Goal: Transaction & Acquisition: Purchase product/service

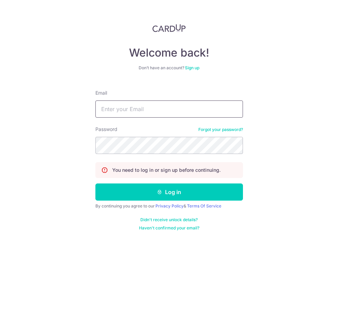
type input "projects@mydpssg.com"
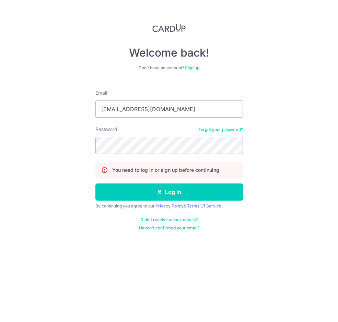
click at [55, 81] on div "Welcome back! Don’t have an account? Sign up Email projects@mydpssg.com Passwor…" at bounding box center [169, 161] width 338 height 322
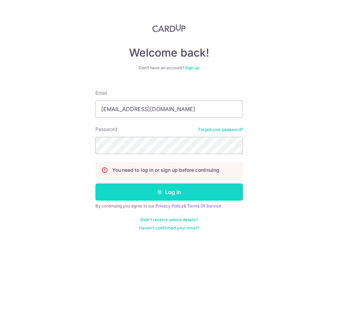
click at [203, 197] on button "Log in" at bounding box center [169, 192] width 148 height 17
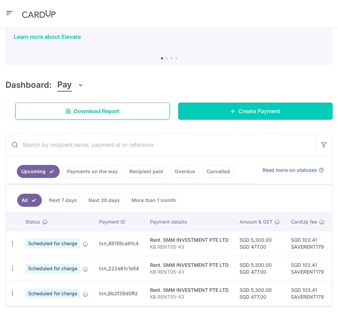
scroll to position [68, 0]
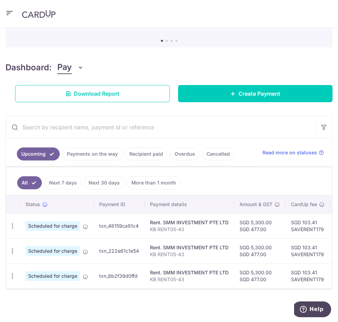
click at [87, 148] on link "Payments on the way" at bounding box center [92, 154] width 60 height 13
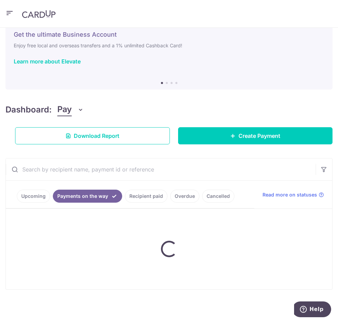
scroll to position [0, 0]
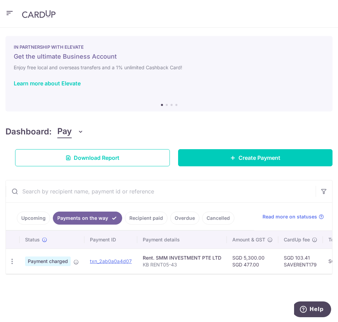
click at [153, 218] on link "Recipient paid" at bounding box center [146, 218] width 43 height 13
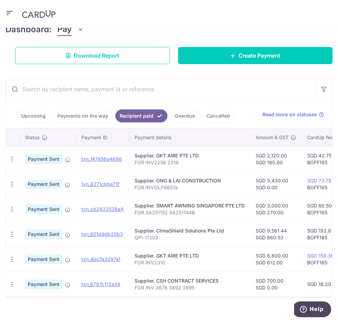
scroll to position [103, 0]
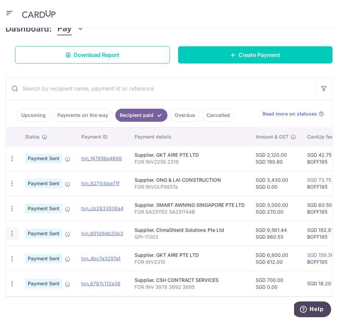
click at [12, 234] on icon "button" at bounding box center [12, 233] width 7 height 7
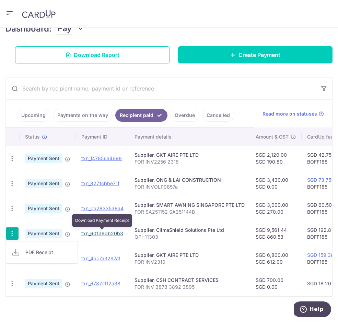
click at [106, 234] on link "txn_601d9db20b3" at bounding box center [102, 234] width 42 height 6
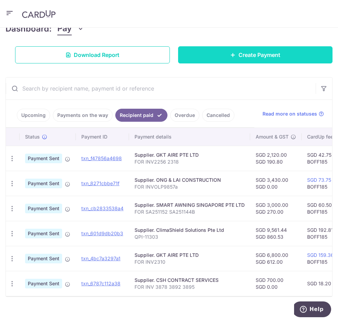
click at [209, 53] on link "Create Payment" at bounding box center [255, 54] width 155 height 17
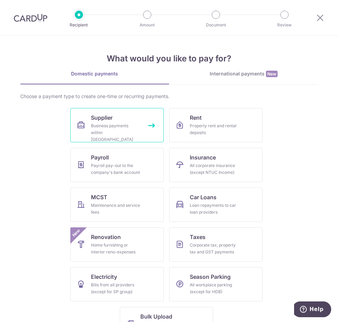
click at [119, 129] on div "Business payments within Singapore" at bounding box center [115, 133] width 49 height 21
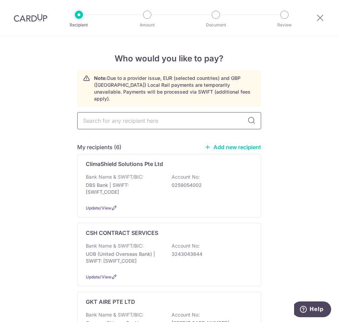
click at [136, 117] on input "text" at bounding box center [169, 120] width 184 height 17
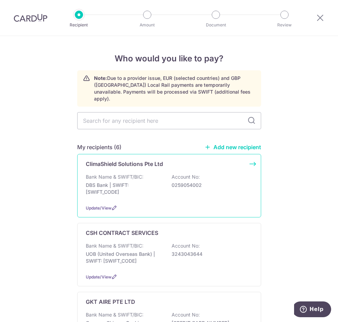
click at [253, 156] on div "ClimaShield Solutions Pte Ltd Bank Name & SWIFT/BIC: DBS Bank | SWIFT: DBSSSGSG…" at bounding box center [169, 185] width 184 height 63
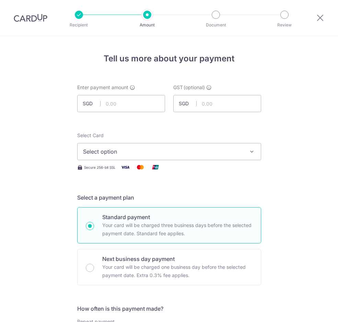
click at [117, 101] on input "text" at bounding box center [121, 103] width 88 height 17
drag, startPoint x: 0, startPoint y: 0, endPoint x: 117, endPoint y: 101, distance: 154.5
type input "4,168.78"
click at [132, 150] on span "Select option" at bounding box center [163, 152] width 160 height 8
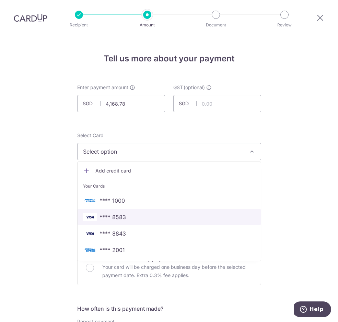
click at [120, 218] on span "**** 8583" at bounding box center [113, 217] width 26 height 8
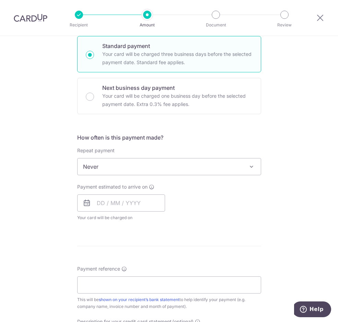
scroll to position [172, 0]
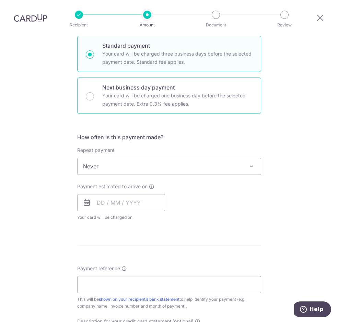
click at [89, 98] on input "Next business day payment Your card will be charged one business day before the…" at bounding box center [90, 96] width 8 height 8
radio input "true"
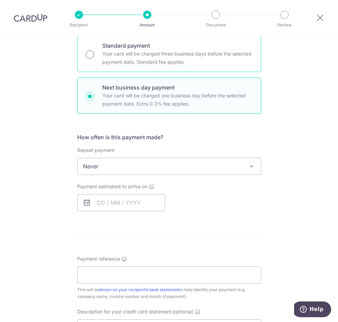
click at [89, 58] on input "Standard payment Your card will be charged three business days before the selec…" at bounding box center [90, 54] width 8 height 8
radio input "true"
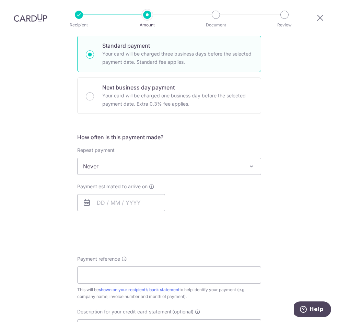
click at [121, 168] on span "Never" at bounding box center [169, 166] width 183 height 16
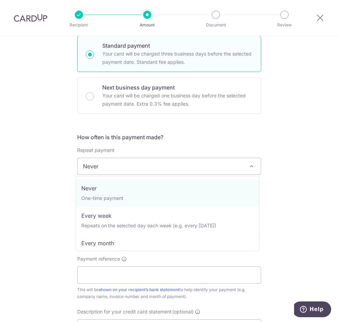
click at [121, 168] on span "Never" at bounding box center [169, 166] width 183 height 16
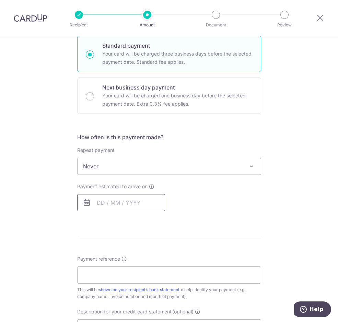
click at [97, 203] on input "text" at bounding box center [121, 202] width 88 height 17
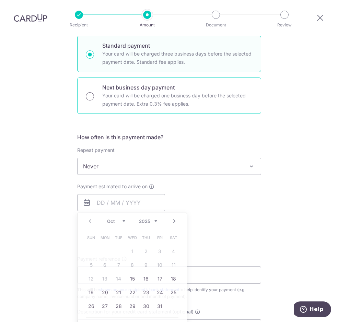
click at [90, 100] on input "Next business day payment Your card will be charged one business day before the…" at bounding box center [90, 96] width 8 height 8
radio input "true"
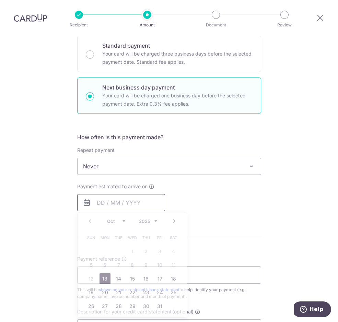
click at [111, 203] on input "text" at bounding box center [121, 202] width 88 height 17
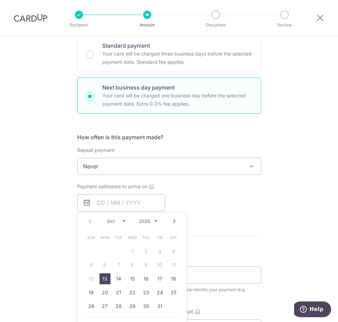
click at [101, 280] on link "13" at bounding box center [105, 279] width 11 height 11
type input "13/10/2025"
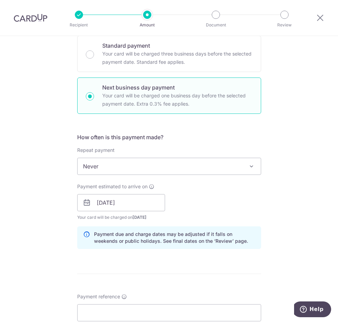
click at [231, 209] on div "Payment estimated to arrive on 13/10/2025 Prev Next Oct Nov Dec 2025 2026 2027 …" at bounding box center [169, 202] width 192 height 38
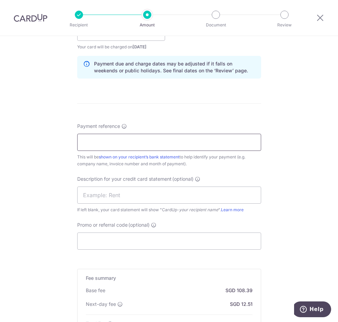
scroll to position [343, 0]
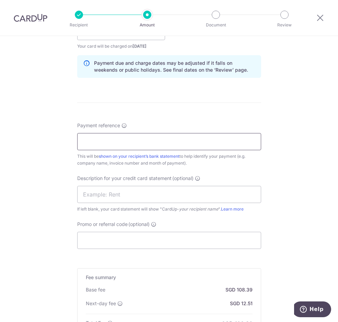
click at [108, 140] on input "Payment reference" at bounding box center [169, 141] width 184 height 17
click at [46, 158] on div "Tell us more about your payment Enter payment amount SGD 4,168.78 4168.78 GST (…" at bounding box center [169, 58] width 338 height 731
click at [105, 140] on input "Payment reference" at bounding box center [169, 141] width 184 height 17
type input "QPI-11303"
type input "860.53"
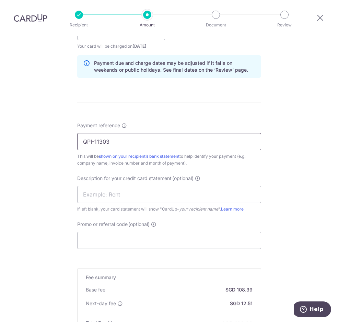
type input "GLASS 27MTP"
type input "BOFF185"
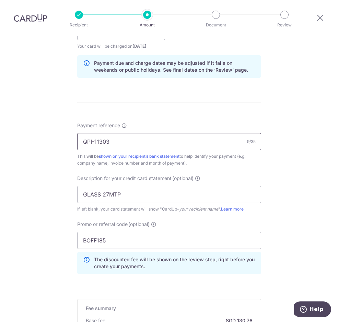
scroll to position [159, 0]
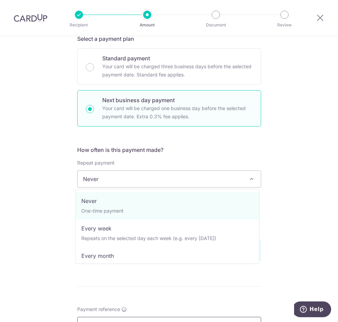
click at [135, 180] on span "Never" at bounding box center [169, 179] width 183 height 16
click at [134, 180] on span "Never" at bounding box center [169, 179] width 183 height 16
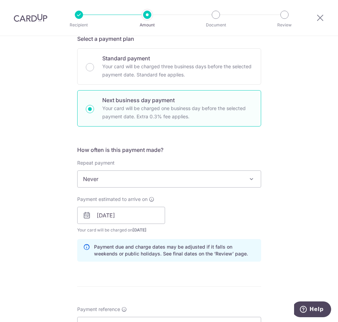
click at [58, 181] on div "Tell us more about your payment Enter payment amount SGD 4,168.78 4168.78 GST (…" at bounding box center [169, 258] width 338 height 762
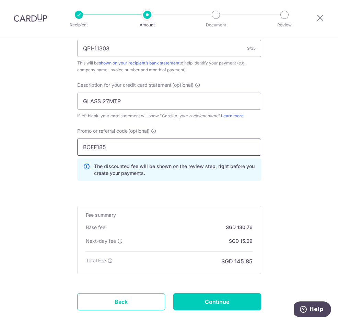
scroll to position [476, 0]
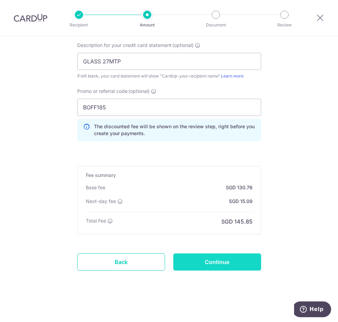
click at [198, 260] on input "Continue" at bounding box center [217, 262] width 88 height 17
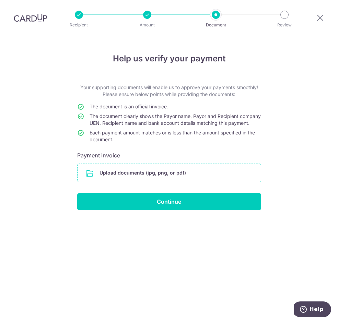
click at [163, 182] on input "file" at bounding box center [169, 173] width 183 height 18
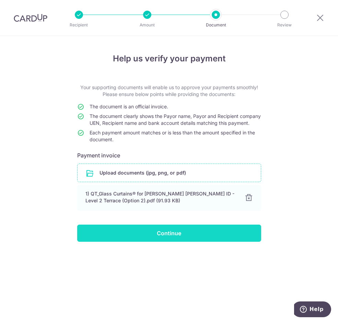
click at [187, 241] on input "Continue" at bounding box center [169, 233] width 184 height 17
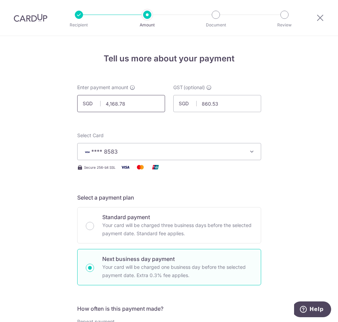
drag, startPoint x: 140, startPoint y: 107, endPoint x: 95, endPoint y: 107, distance: 44.6
click at [95, 107] on div "SGD 4,168.78 4168.78" at bounding box center [121, 103] width 88 height 17
paste input "text"
type input "4,168.78"
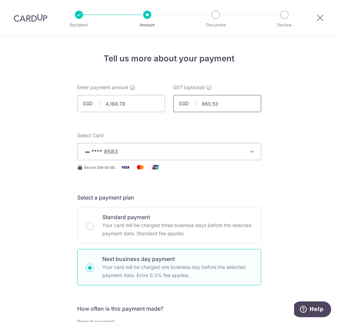
click at [226, 109] on input "860.53" at bounding box center [217, 103] width 88 height 17
drag, startPoint x: 230, startPoint y: 107, endPoint x: 200, endPoint y: 111, distance: 30.4
click at [200, 111] on input "860.53" at bounding box center [217, 103] width 88 height 17
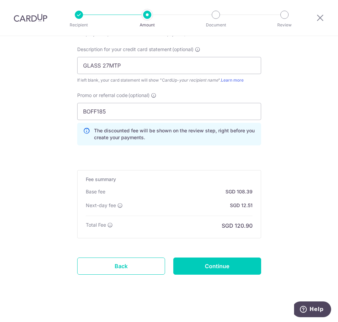
scroll to position [476, 0]
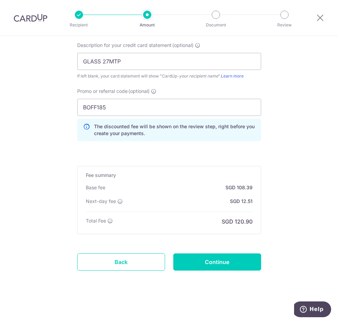
click at [223, 262] on input "Continue" at bounding box center [217, 262] width 88 height 17
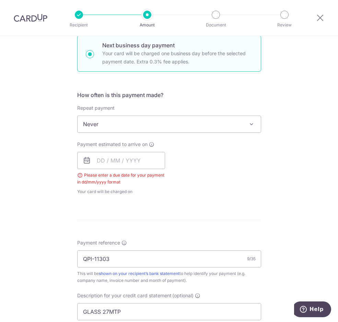
scroll to position [213, 0]
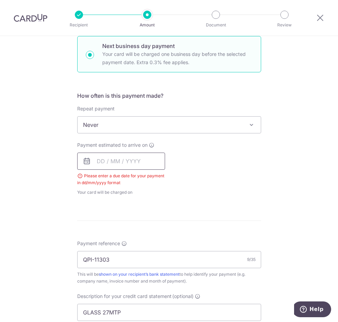
click at [101, 161] on input "text" at bounding box center [121, 161] width 88 height 17
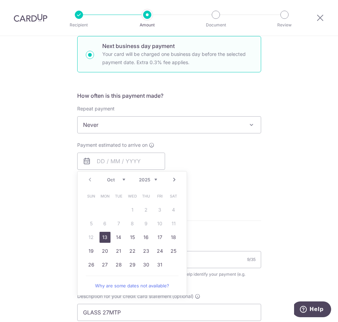
click at [105, 238] on link "13" at bounding box center [105, 237] width 11 height 11
type input "[DATE]"
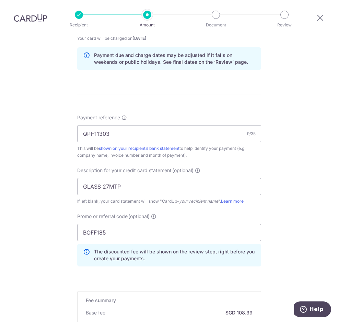
scroll to position [476, 0]
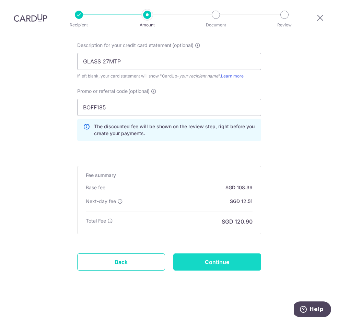
click at [224, 264] on input "Continue" at bounding box center [217, 262] width 88 height 17
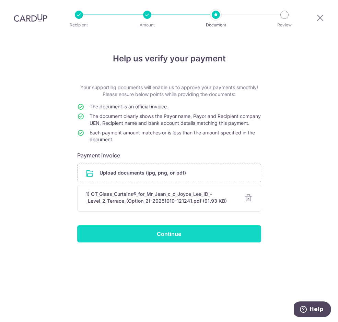
click at [176, 234] on input "Continue" at bounding box center [169, 233] width 184 height 17
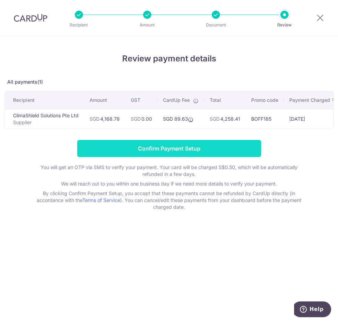
click at [174, 155] on input "Confirm Payment Setup" at bounding box center [169, 148] width 184 height 17
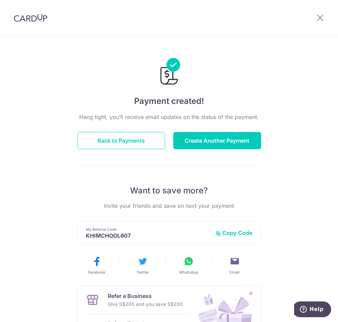
click at [131, 42] on div "Payment created! Hang tight, you’ll receive email updates on the status of the …" at bounding box center [169, 220] width 338 height 369
